Goal: Transaction & Acquisition: Purchase product/service

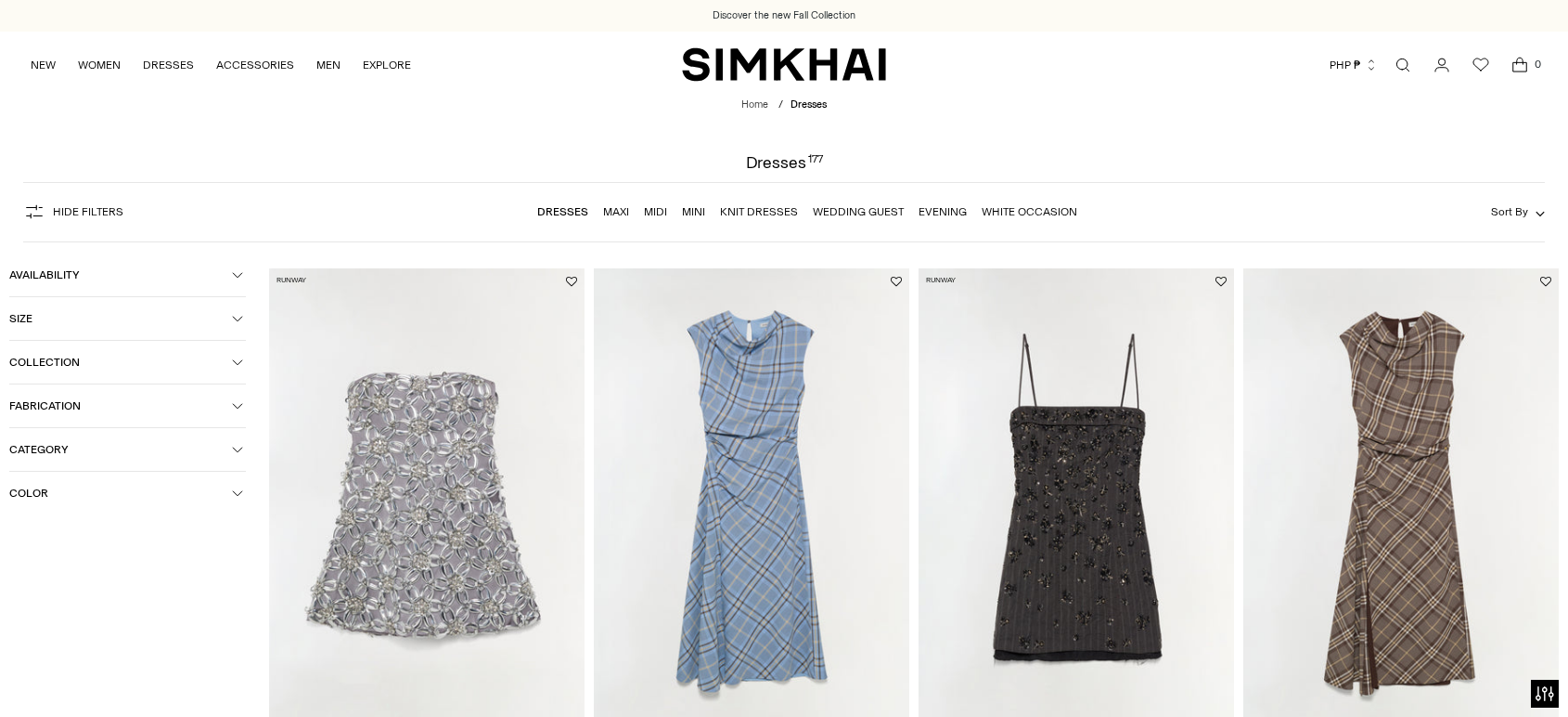
click at [118, 212] on span "Hide filters" at bounding box center [87, 212] width 70 height 13
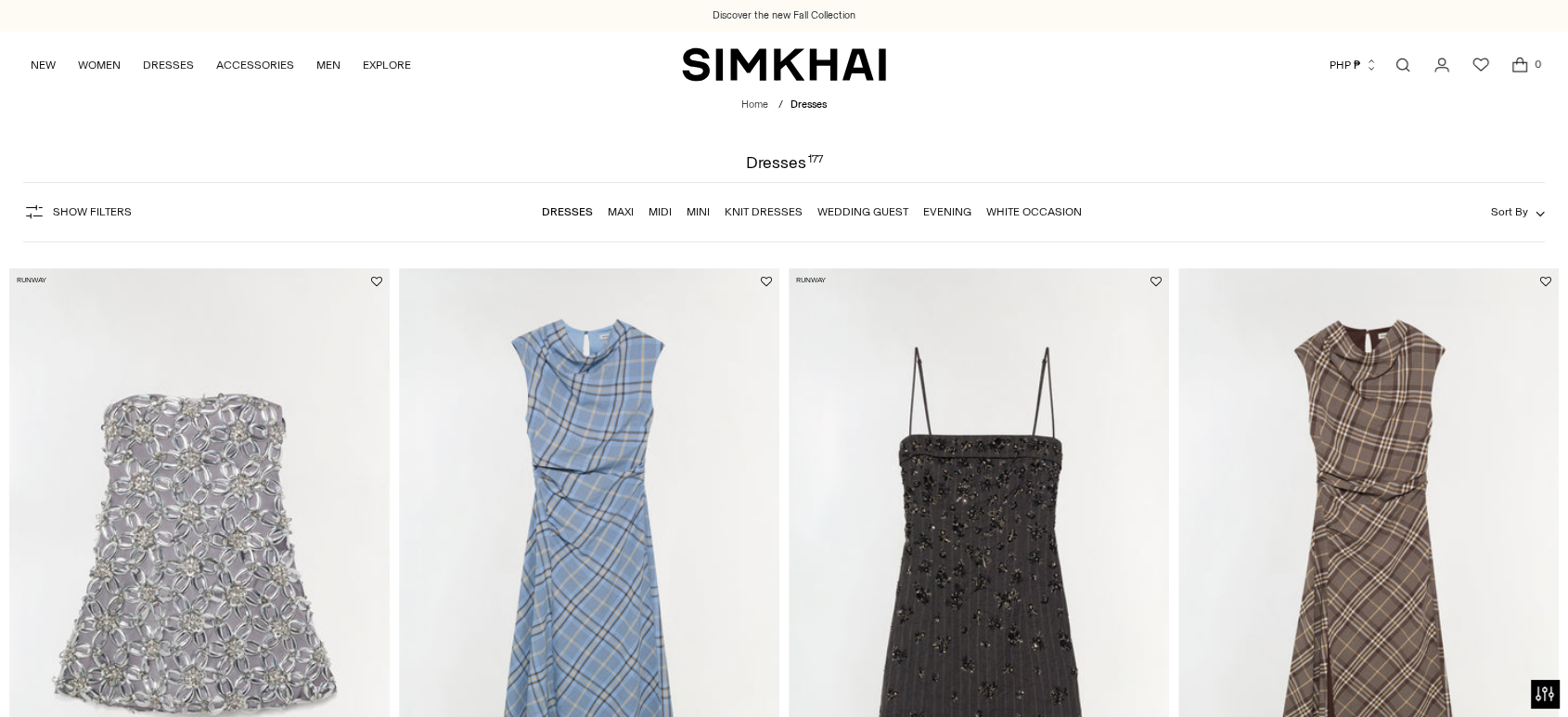
click at [118, 213] on span "Show Filters" at bounding box center [92, 212] width 79 height 13
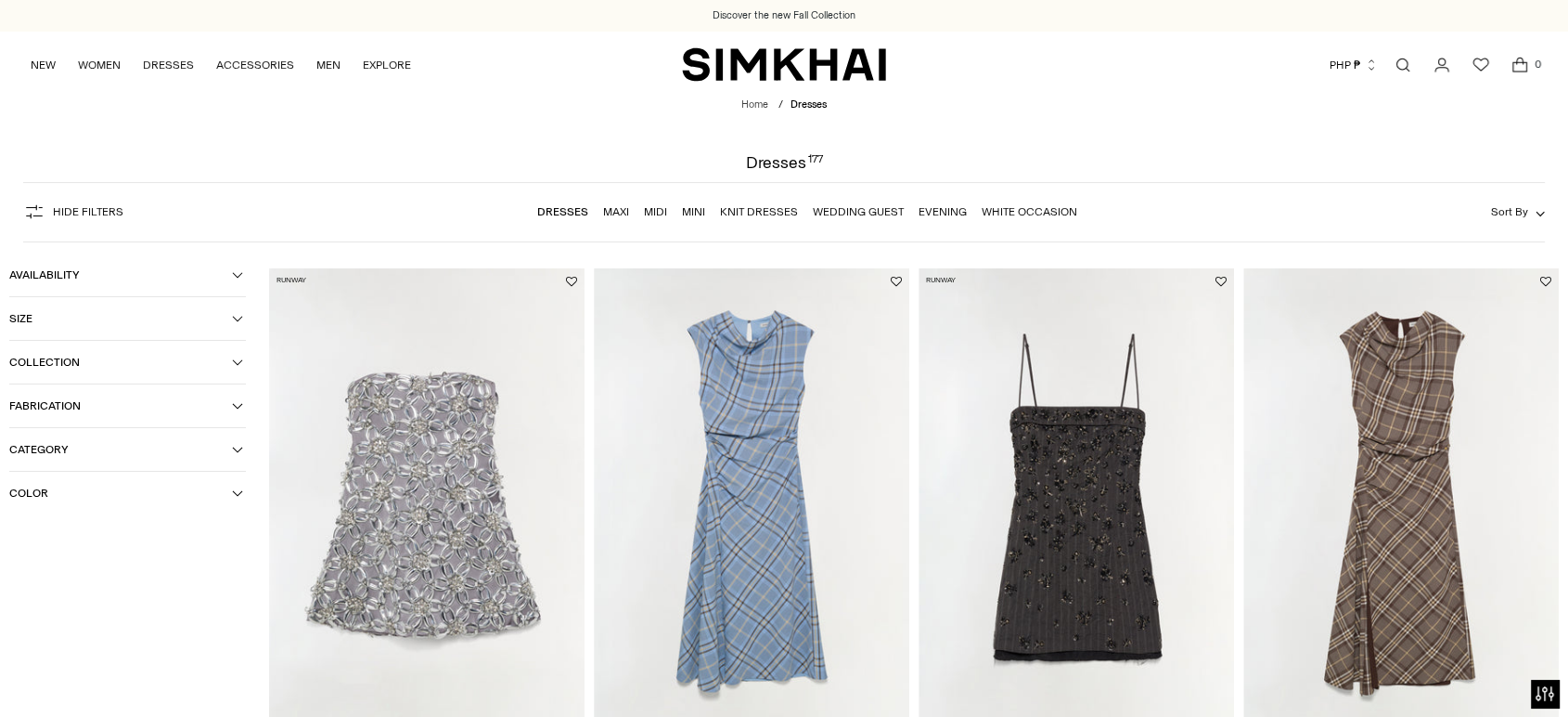
click at [232, 276] on icon "button" at bounding box center [238, 275] width 11 height 11
click at [67, 310] on span "In stock" at bounding box center [49, 308] width 50 height 17
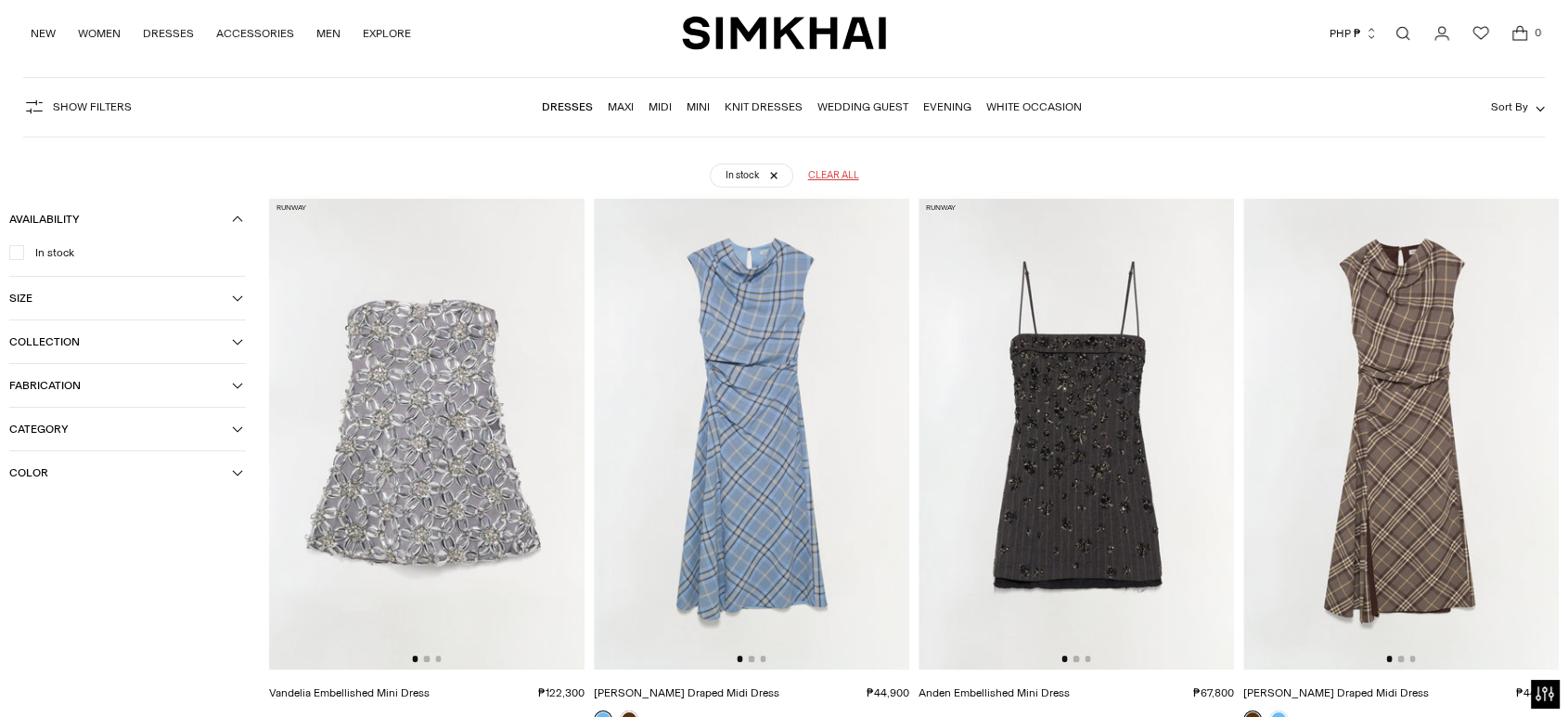
scroll to position [138, 0]
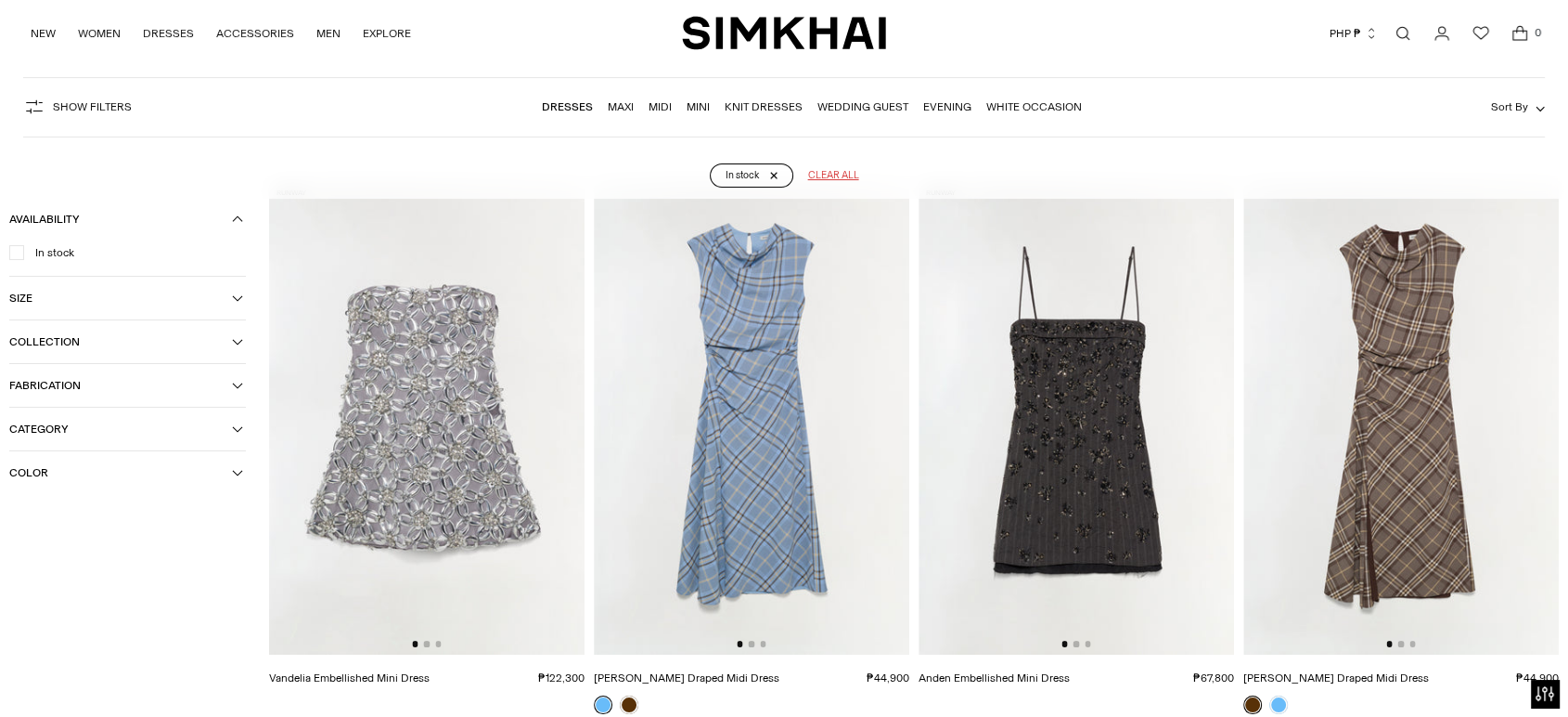
click at [776, 172] on link "In stock" at bounding box center [751, 175] width 83 height 24
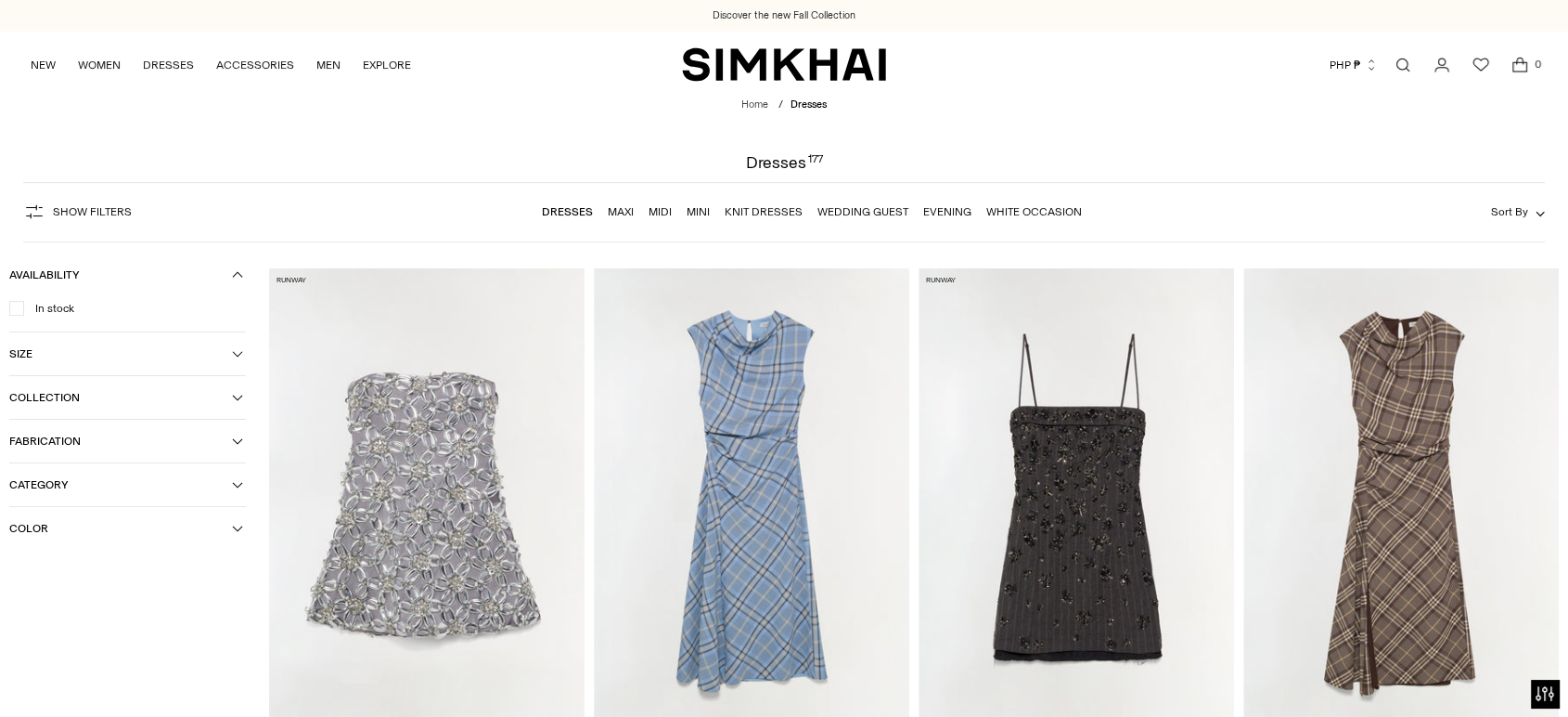
click at [582, 207] on link "Dresses" at bounding box center [568, 212] width 51 height 13
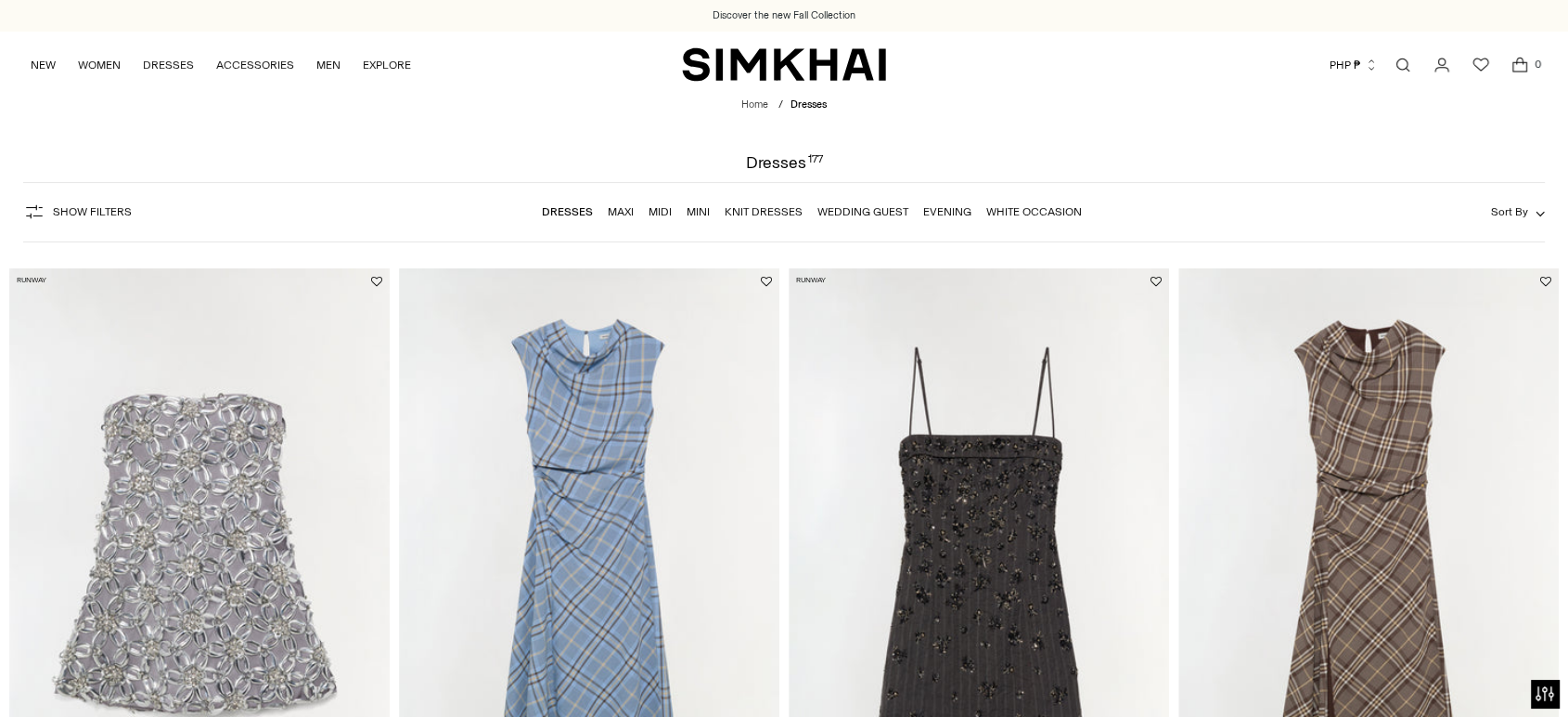
click at [565, 211] on link "Dresses" at bounding box center [568, 212] width 51 height 13
click at [617, 221] on nav "Dresses Maxi Midi Mini Knit Dresses Wedding Guest Evening White Occasion" at bounding box center [812, 212] width 540 height 39
click at [617, 213] on link "Maxi" at bounding box center [621, 212] width 26 height 13
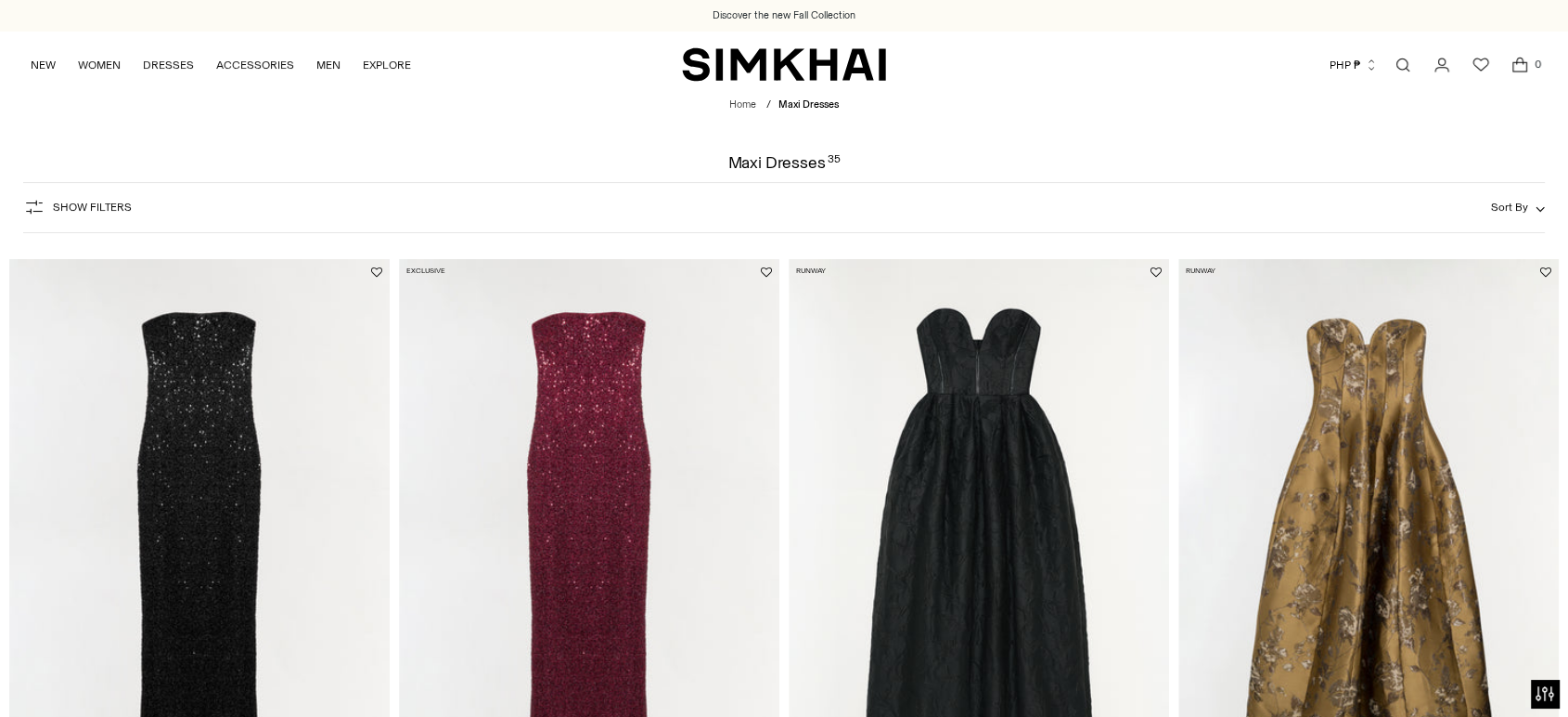
click at [87, 202] on span "Show Filters" at bounding box center [92, 207] width 79 height 13
